Goal: Task Accomplishment & Management: Manage account settings

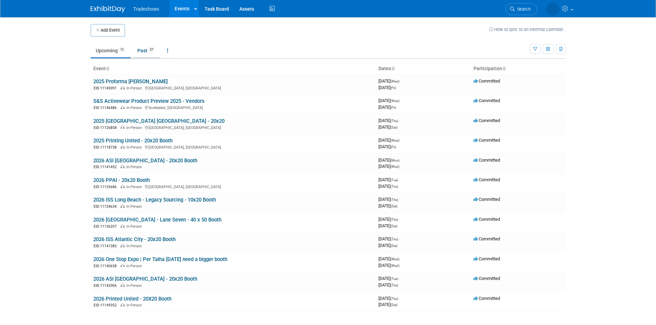
click at [143, 50] on link "Past 37" at bounding box center [146, 50] width 28 height 13
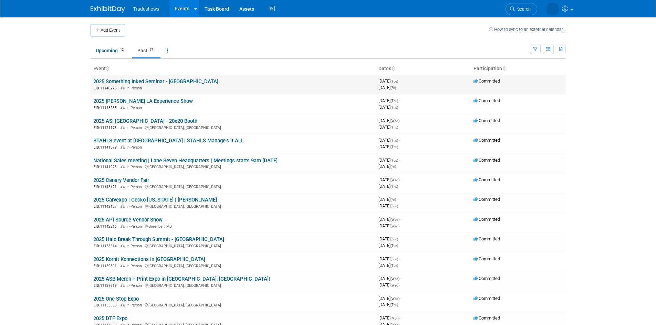
click at [128, 78] on link "2025 Something Inked Seminar - [GEOGRAPHIC_DATA]" at bounding box center [155, 81] width 125 height 6
click at [116, 53] on link "Upcoming 12" at bounding box center [111, 50] width 40 height 13
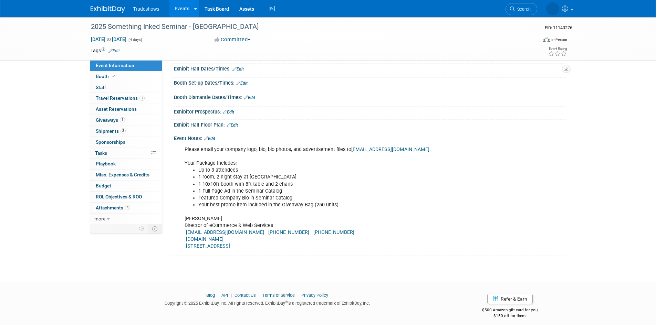
scroll to position [78, 0]
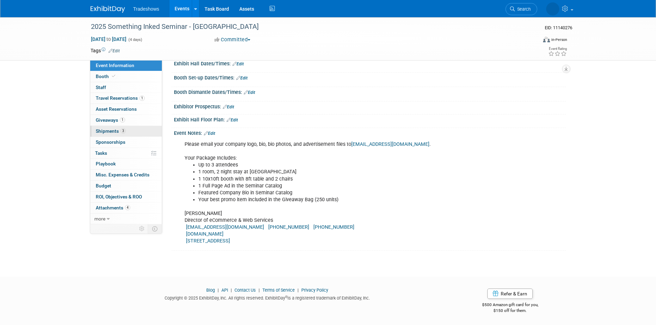
click at [124, 133] on span "Shipments 3" at bounding box center [111, 131] width 30 height 6
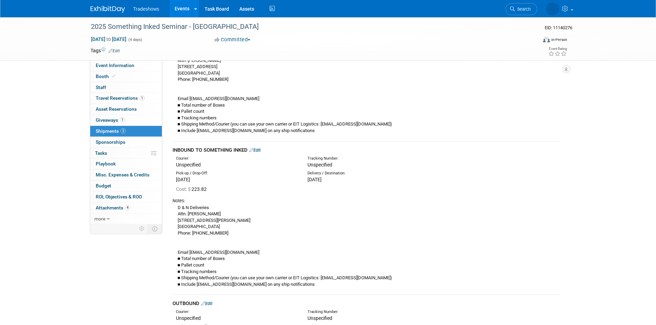
scroll to position [103, 0]
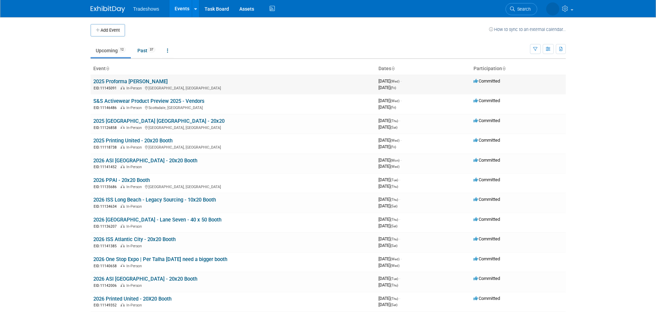
click at [129, 79] on link "2025 Proforma [PERSON_NAME]" at bounding box center [130, 81] width 74 height 6
click at [176, 99] on link "S&S Activewear Product Preview 2025 - Vendors" at bounding box center [148, 101] width 111 height 6
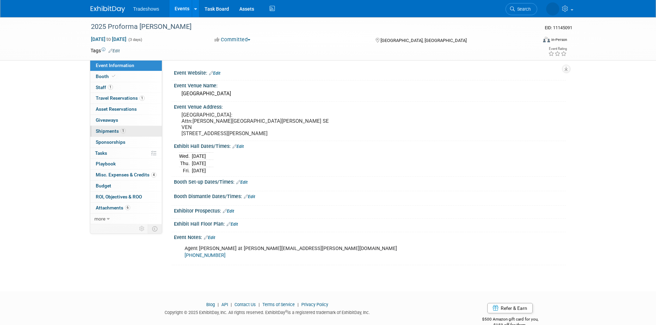
click at [120, 132] on span "1" at bounding box center [122, 130] width 5 height 5
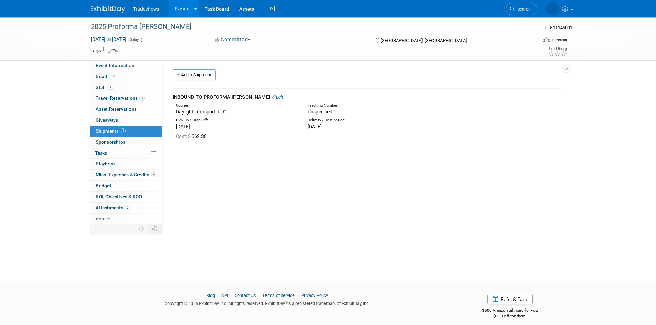
click at [272, 99] on link "Edit" at bounding box center [277, 97] width 11 height 5
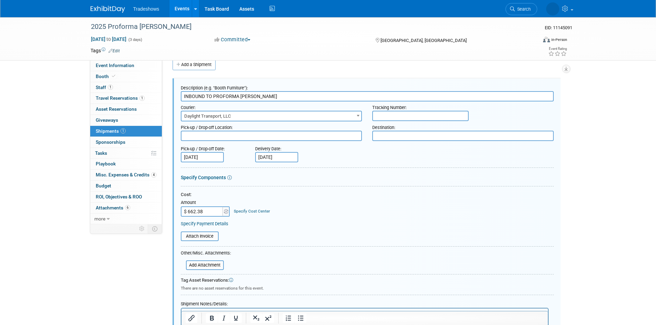
scroll to position [127, 0]
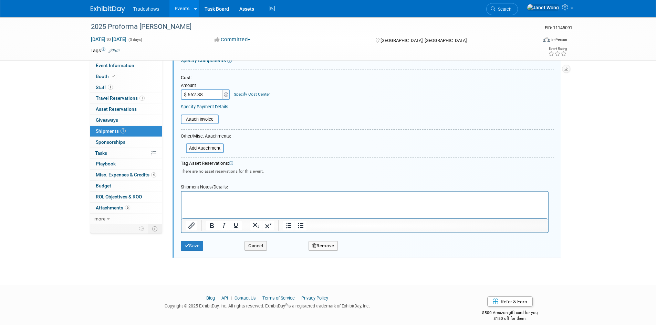
click at [228, 201] on html at bounding box center [364, 197] width 366 height 10
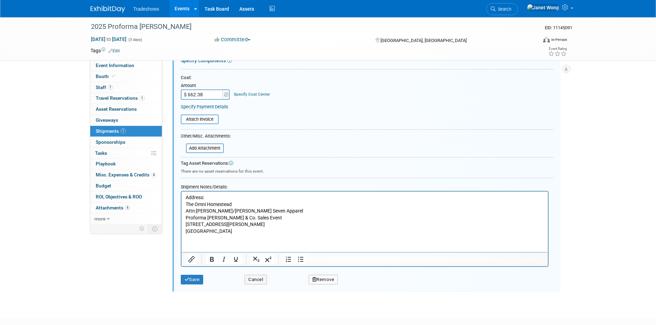
click at [220, 235] on html "Address: The Omni Homestead Attn:Alyssa Inkrott/Lane Seven Apparel Proforma Alb…" at bounding box center [364, 213] width 366 height 43
click at [250, 235] on html "Address: The Omni Homestead Attn:Alyssa Inkrott/Lane Seven Apparel Proforma Alb…" at bounding box center [364, 213] width 366 height 43
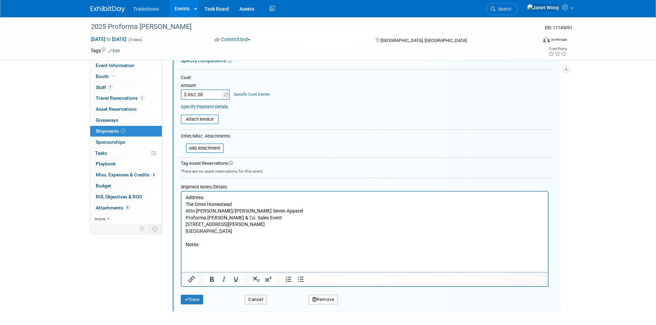
click at [197, 255] on html "Address: The Omni Homestead Attn:Alyssa Inkrott/Lane Seven Apparel Proforma Alb…" at bounding box center [364, 223] width 366 height 63
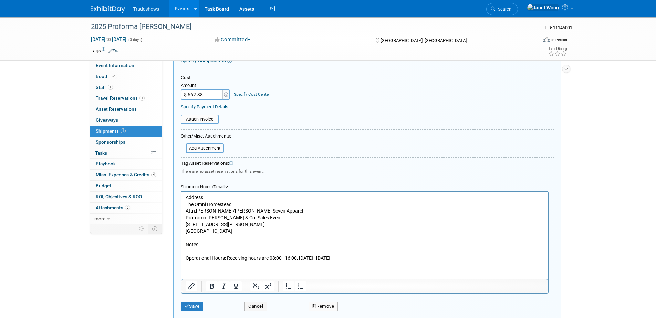
click at [189, 252] on p "Operational Hours: Receiving hours are 08:00–16:00, Monday–Friday" at bounding box center [364, 255] width 358 height 13
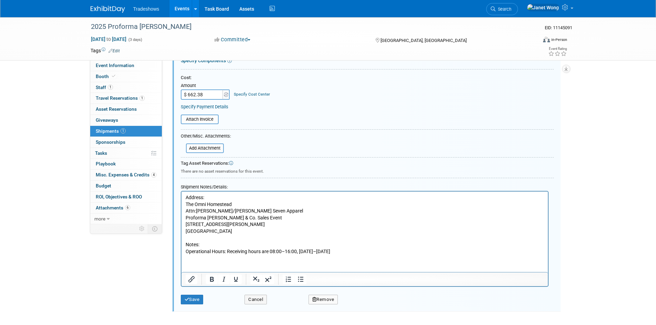
click at [190, 302] on button "Save" at bounding box center [192, 300] width 23 height 10
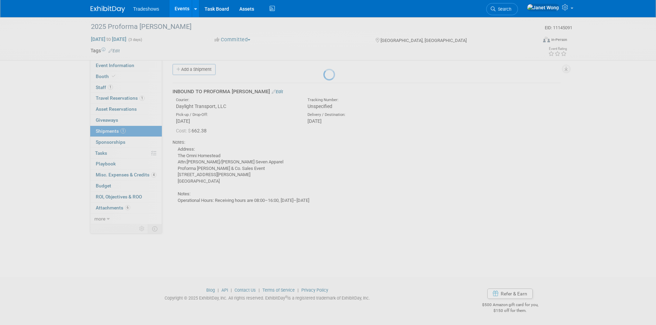
scroll to position [6, 0]
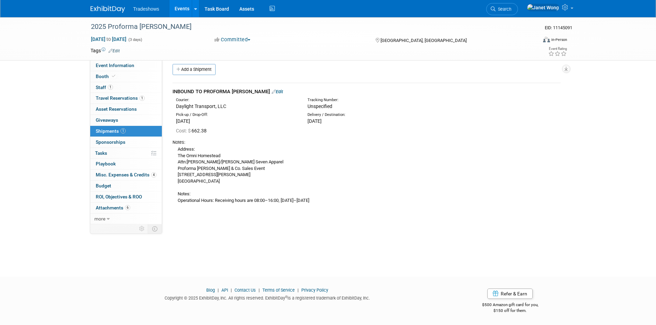
click at [272, 93] on link "Edit" at bounding box center [277, 91] width 11 height 5
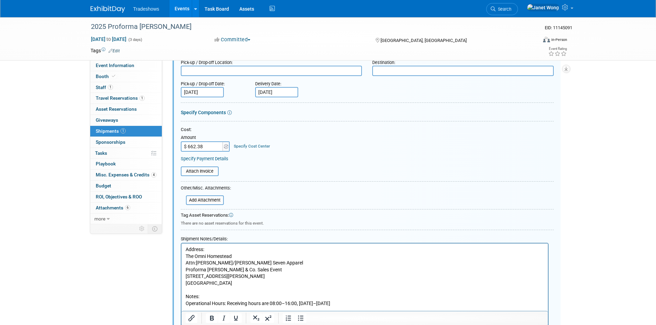
scroll to position [148, 0]
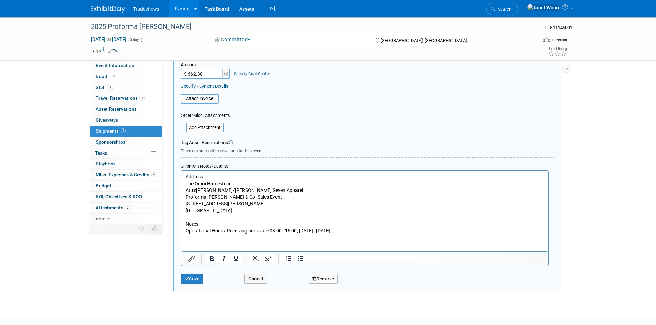
click at [238, 211] on p "Address: The Omni Homestead Attn:Alyssa Inkrott/Lane Seven Apparel Proforma Alb…" at bounding box center [364, 204] width 358 height 61
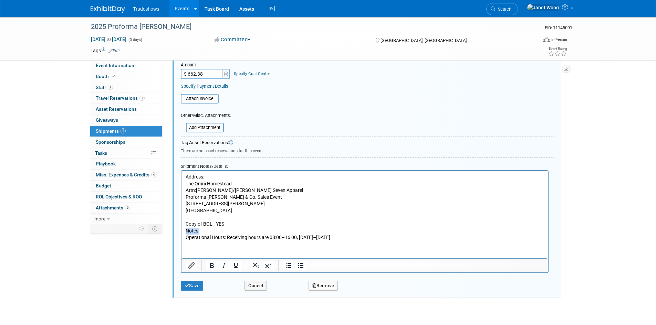
drag, startPoint x: 201, startPoint y: 232, endPoint x: 359, endPoint y: 401, distance: 231.7
click at [181, 230] on html "Address: The Omni Homestead Attn:Alyssa Inkrott/Lane Seven Apparel Proforma Alb…" at bounding box center [364, 206] width 366 height 70
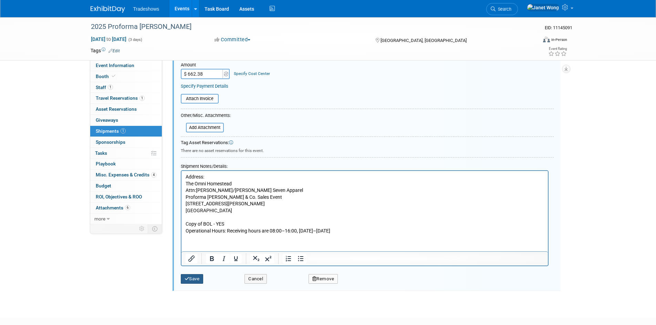
click at [192, 279] on button "Save" at bounding box center [192, 279] width 23 height 10
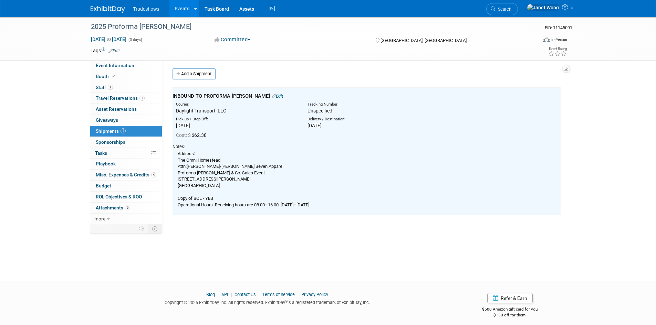
scroll to position [0, 0]
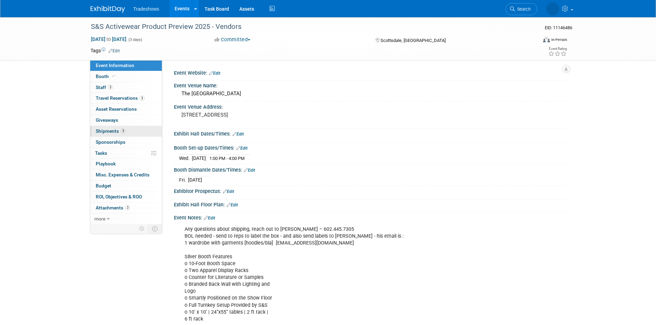
click at [116, 129] on span "Shipments 3" at bounding box center [111, 131] width 30 height 6
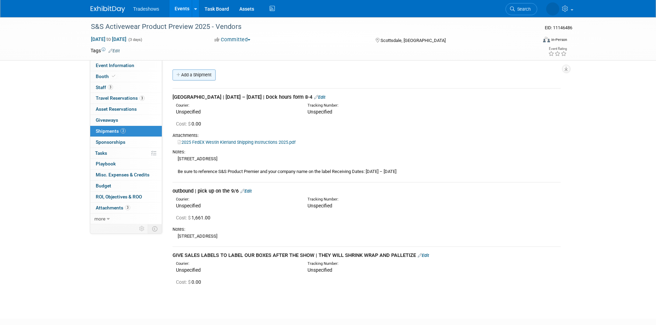
click at [198, 78] on link "Add a Shipment" at bounding box center [193, 75] width 43 height 11
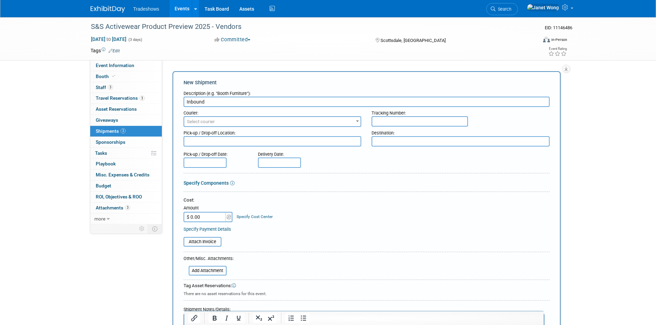
type input "Inbound"
click at [225, 122] on span "Select courier" at bounding box center [272, 122] width 177 height 10
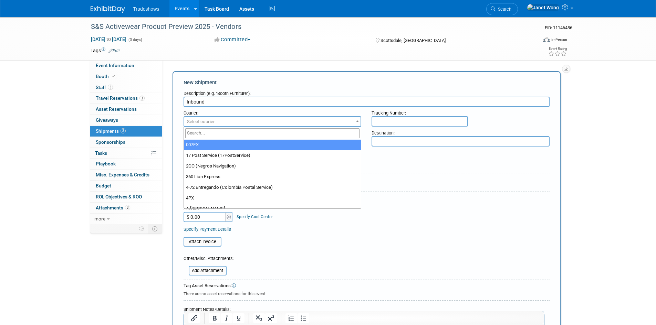
type input "b"
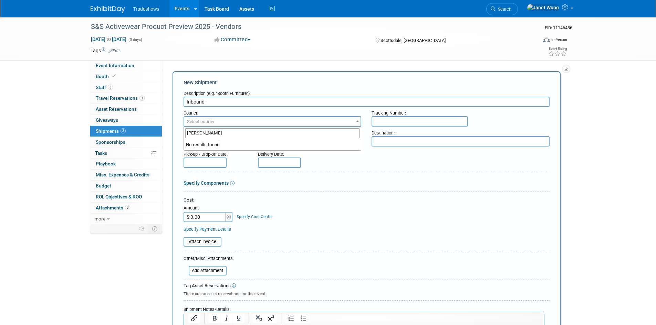
type input "vesta Freight"
click at [377, 155] on div "Pick-up / Drop-off Date: Delivery Date:" at bounding box center [366, 158] width 376 height 20
click at [253, 140] on textarea at bounding box center [273, 141] width 178 height 10
type textarea "V"
click at [324, 174] on div at bounding box center [367, 174] width 366 height 3
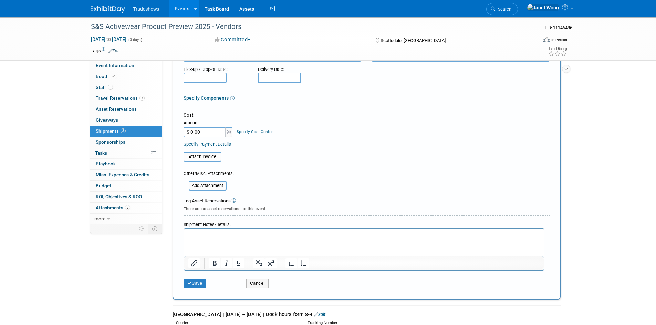
scroll to position [103, 0]
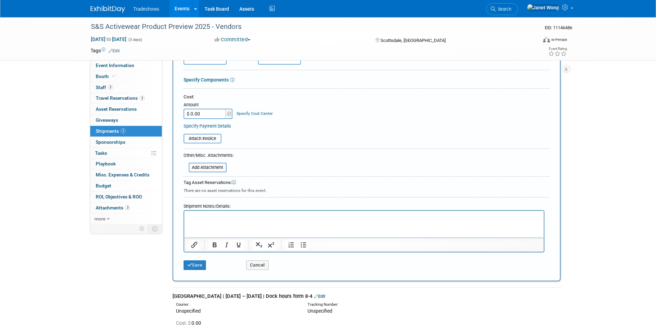
click at [217, 221] on html at bounding box center [363, 216] width 359 height 10
paste body "Rich Text Area. Press ALT-0 for help."
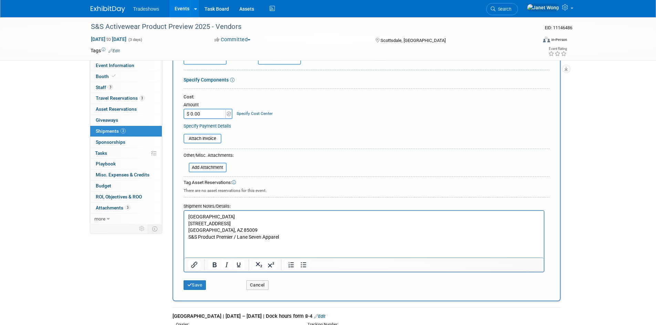
click at [192, 241] on html "Phoenix Advanced Warehouse [STREET_ADDRESS] S&S Product Premier / Lane Seven Ap…" at bounding box center [363, 226] width 359 height 30
click at [281, 241] on html "Phoenix Advanced Warehouse [STREET_ADDRESS] S&S Product Premier / Lane Seven Ap…" at bounding box center [363, 226] width 359 height 30
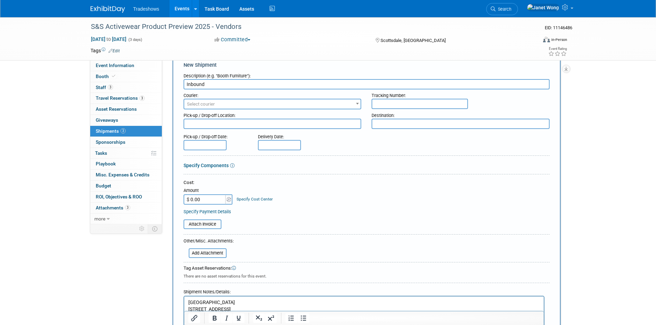
scroll to position [0, 0]
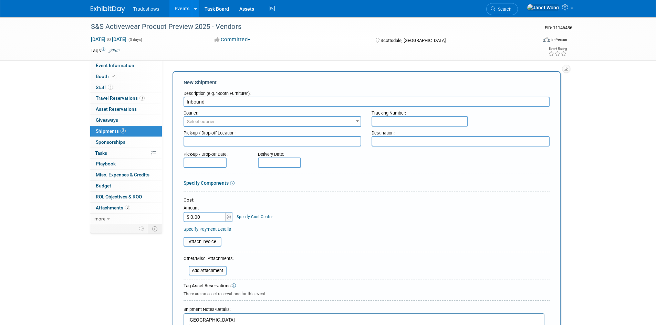
click at [427, 122] on input "text" at bounding box center [419, 121] width 96 height 10
click at [416, 124] on input "Vest" at bounding box center [419, 121] width 96 height 10
type input "Vesta"
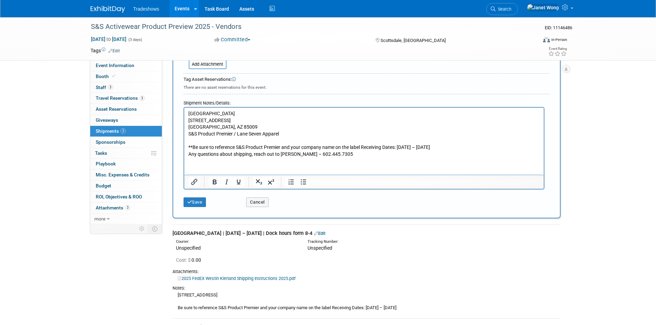
scroll to position [103, 0]
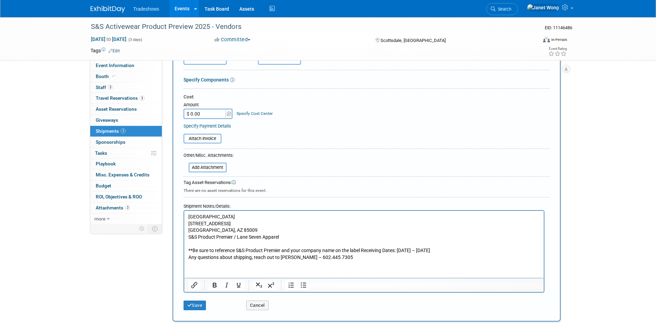
type input "VESTA FREIGHT"
type input "$ 1,661.00"
click at [270, 143] on table "Attach Invoice" at bounding box center [367, 139] width 366 height 10
click at [290, 242] on p "Rich Text Area. Press ALT-0 for help." at bounding box center [364, 244] width 352 height 7
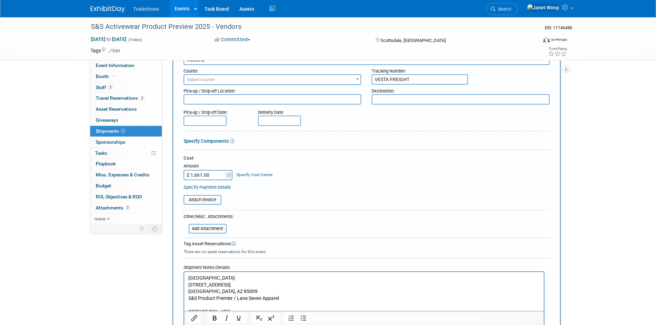
scroll to position [34, 0]
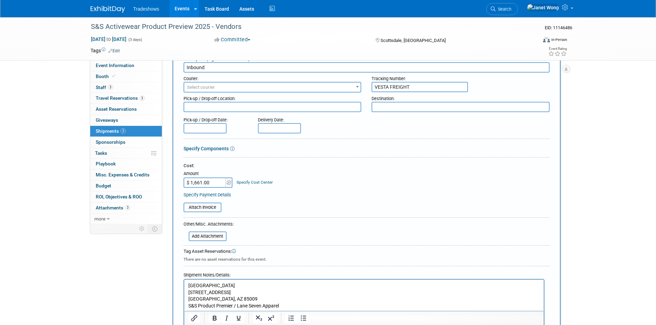
click at [219, 147] on link "Specify Components" at bounding box center [206, 149] width 45 height 6
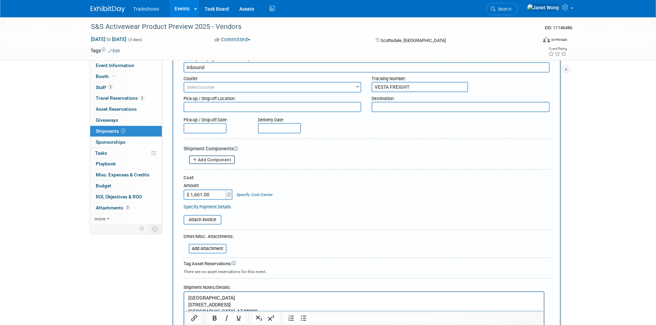
click at [208, 160] on span "Add Component" at bounding box center [214, 160] width 33 height 5
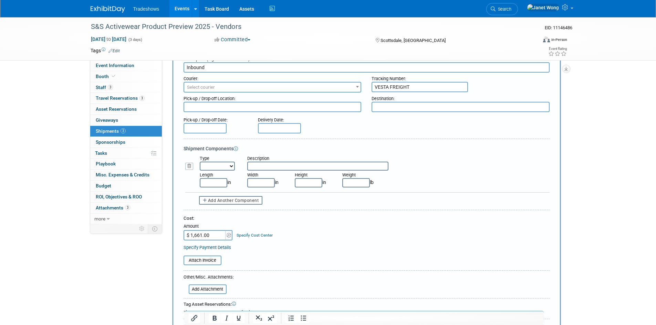
click at [216, 168] on select "Bag Bin Box Bundle Cage Case Container Cooler Crate Drum/Barrel Envelope Machin…" at bounding box center [217, 166] width 35 height 9
click at [193, 168] on icon at bounding box center [189, 166] width 8 height 7
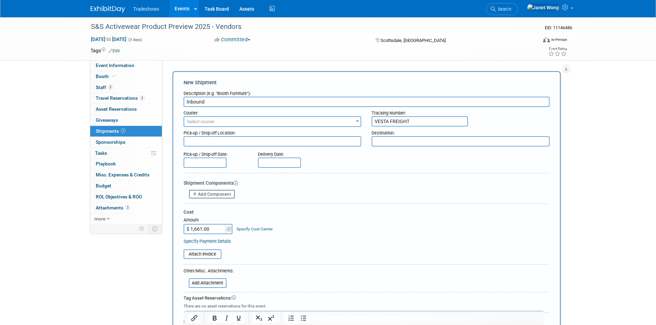
scroll to position [172, 0]
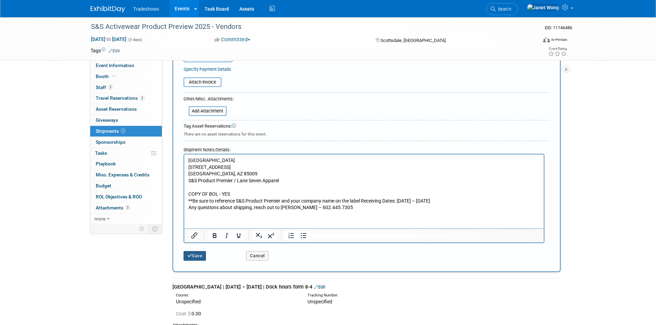
click at [197, 251] on button "Save" at bounding box center [195, 256] width 23 height 10
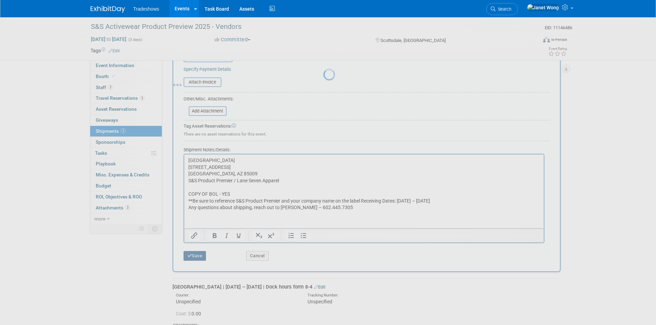
scroll to position [151, 0]
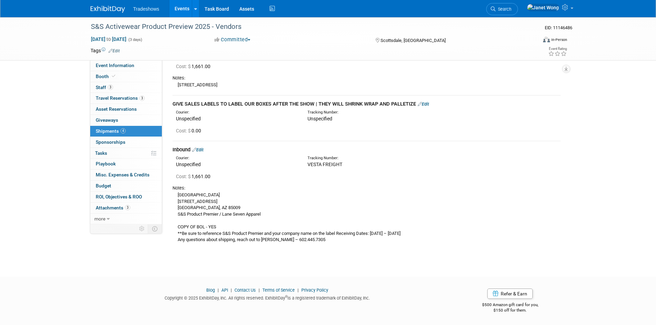
click at [200, 150] on link "Edit" at bounding box center [197, 149] width 11 height 5
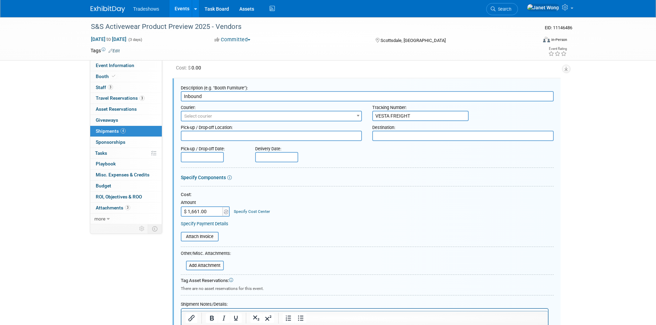
scroll to position [0, 0]
click at [219, 116] on span "Select courier" at bounding box center [271, 117] width 180 height 10
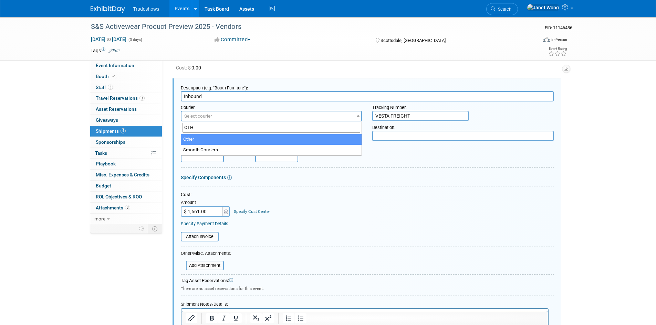
type input "OTH"
select select "1"
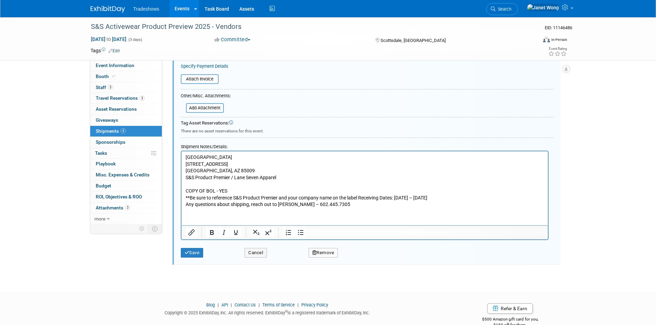
scroll to position [376, 0]
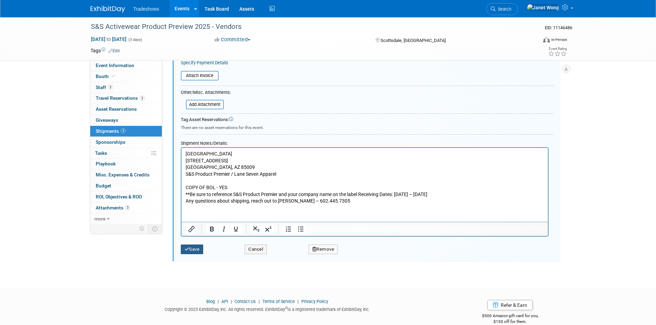
click at [186, 250] on icon "submit" at bounding box center [187, 249] width 5 height 4
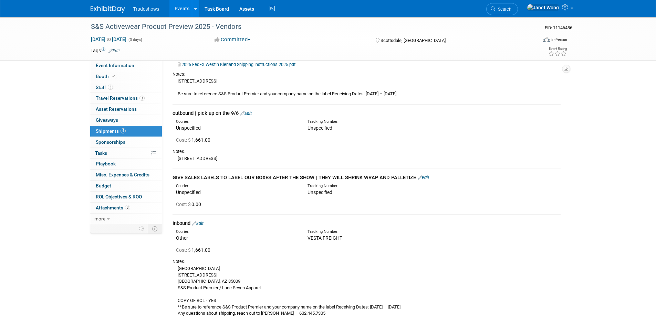
scroll to position [117, 0]
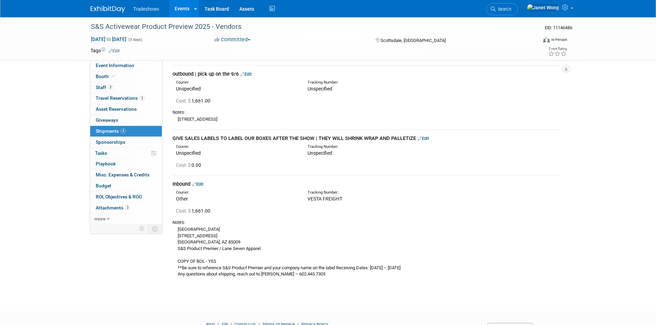
click at [202, 183] on link "Edit" at bounding box center [197, 184] width 11 height 5
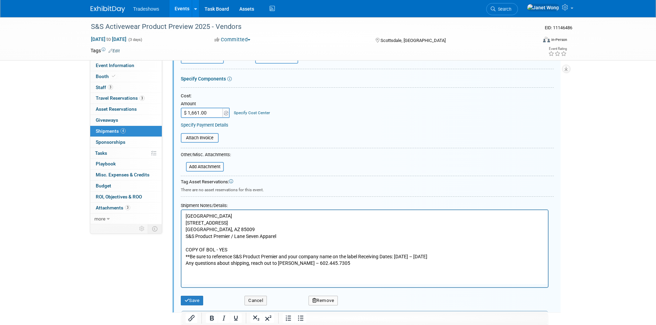
scroll to position [376, 0]
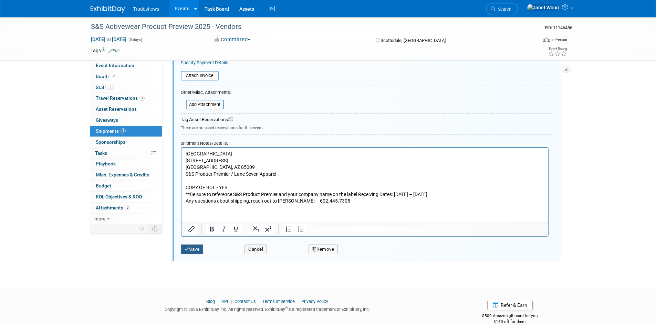
type input "Inbound | SHIP OUT 8/27"
click at [190, 245] on button "Save" at bounding box center [192, 250] width 23 height 10
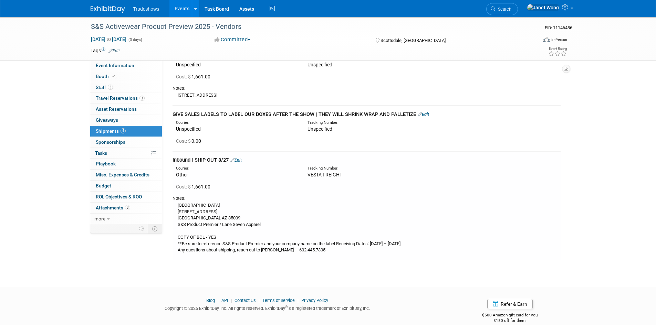
scroll to position [151, 0]
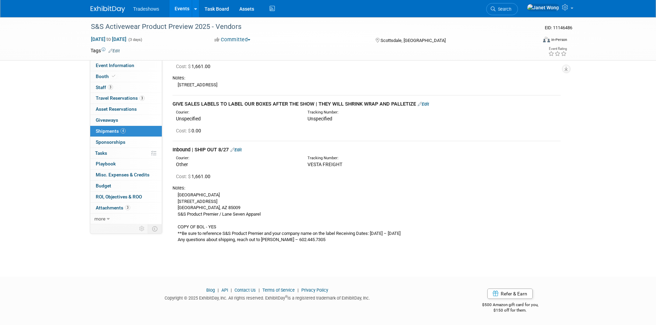
click at [240, 151] on link "Edit" at bounding box center [235, 149] width 11 height 5
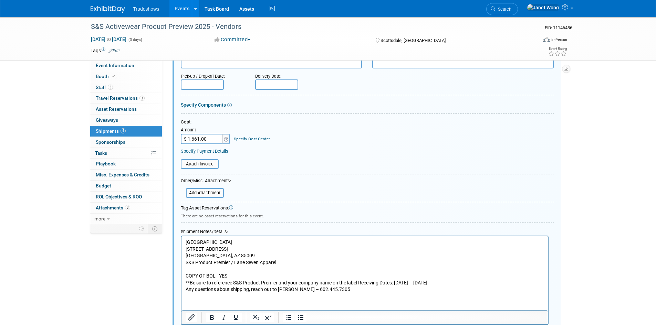
scroll to position [376, 0]
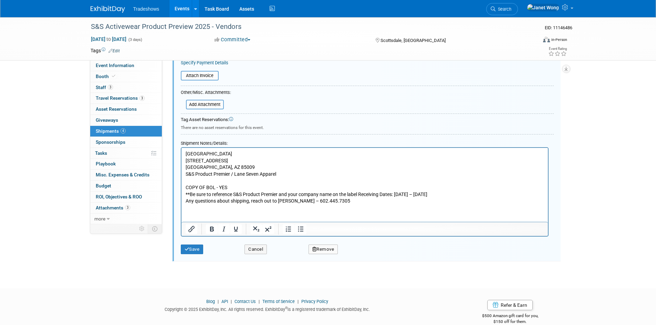
click at [263, 187] on p "Phoenix Advanced Warehouse [STREET_ADDRESS] S&S Product Premier / Lane Seven Ap…" at bounding box center [364, 177] width 358 height 54
click at [197, 253] on button "Save" at bounding box center [192, 250] width 23 height 10
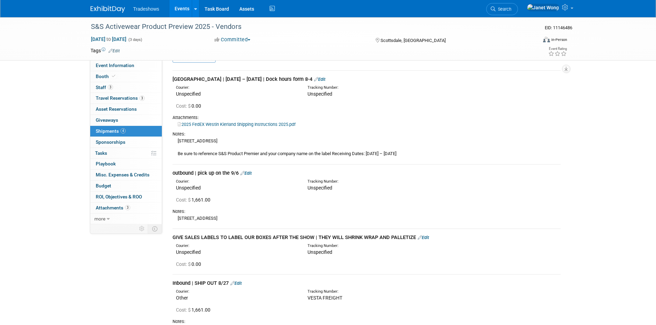
scroll to position [14, 0]
